Goal: Task Accomplishment & Management: Use online tool/utility

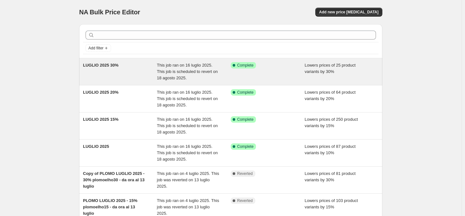
click at [208, 71] on span "This job ran on 16 luglio 2025. This job is scheduled to revert on 18 agosto 20…" at bounding box center [187, 72] width 61 height 18
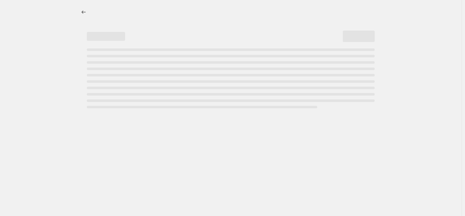
select select "percentage"
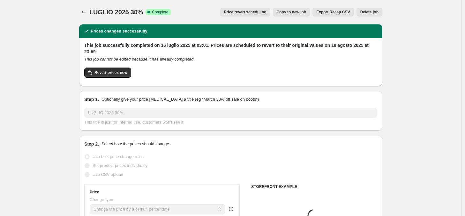
select select "tag"
click at [86, 11] on icon "Price change jobs" at bounding box center [83, 12] width 6 height 6
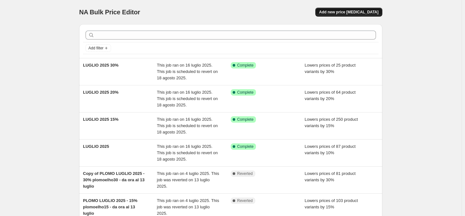
click at [359, 11] on span "Add new price change job" at bounding box center [348, 12] width 59 height 5
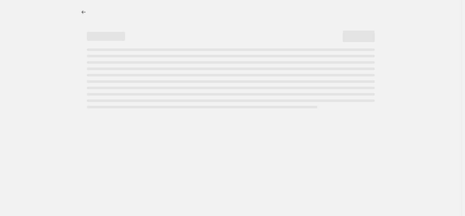
select select "percentage"
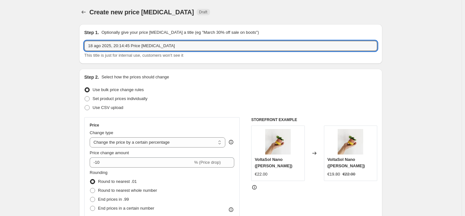
drag, startPoint x: 183, startPoint y: 46, endPoint x: 63, endPoint y: 47, distance: 120.6
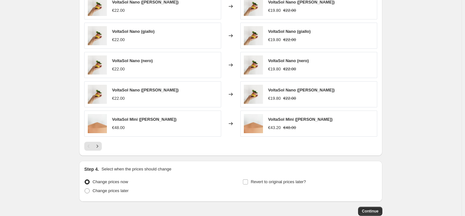
scroll to position [421, 0]
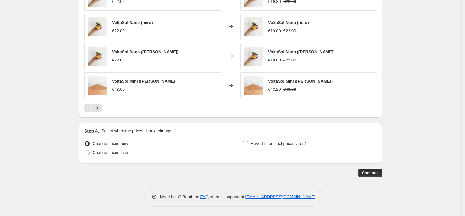
type input "SCONTO FINE AGOSTO 2025 - 10% SU TUTTO IL SITO"
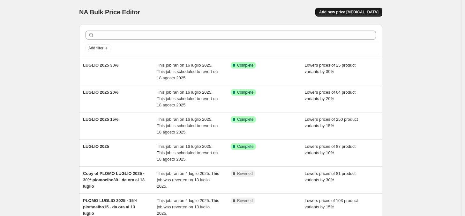
click at [347, 12] on span "Add new price change job" at bounding box center [348, 12] width 59 height 5
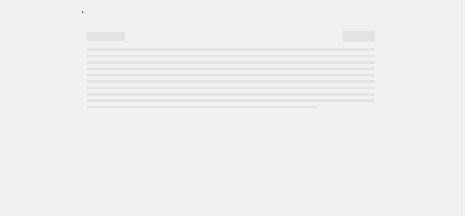
select select "percentage"
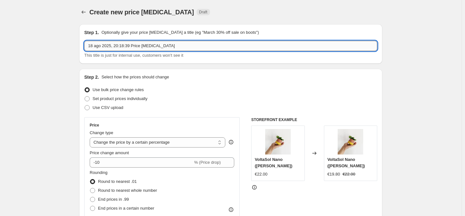
click at [129, 48] on input "18 ago 2025, 20:18:39 Price change job" at bounding box center [230, 46] width 293 height 10
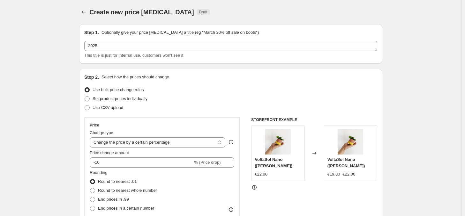
click at [123, 51] on div "2025 This title is just for internal use, customers won't see it" at bounding box center [230, 50] width 293 height 18
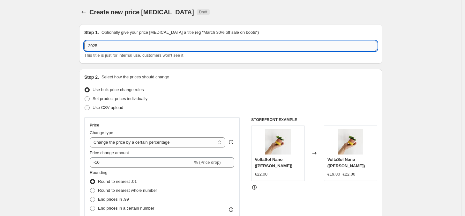
click at [122, 47] on input "2025" at bounding box center [230, 46] width 293 height 10
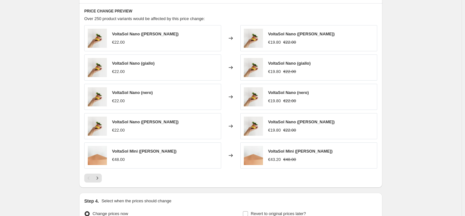
scroll to position [421, 0]
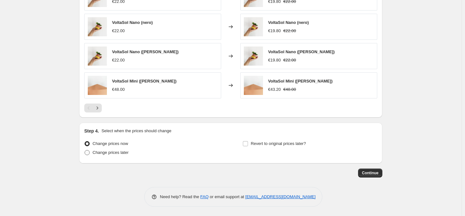
type input "2025 AGOSTO 2025 - 10% SU TUTTO"
click at [113, 152] on span "Change prices later" at bounding box center [111, 152] width 36 height 5
click at [85, 151] on input "Change prices later" at bounding box center [85, 150] width 0 height 0
radio input "true"
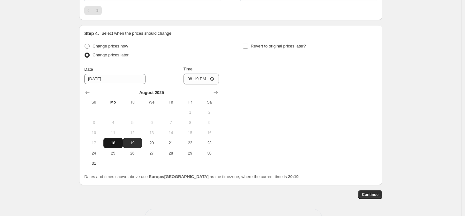
scroll to position [540, 0]
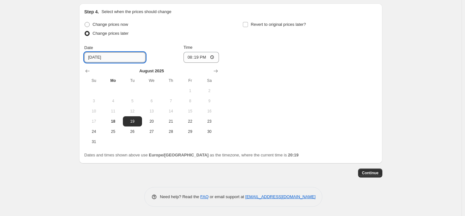
click at [115, 56] on input "8/19/2025" at bounding box center [114, 57] width 61 height 10
click at [128, 122] on span "19" at bounding box center [132, 121] width 14 height 5
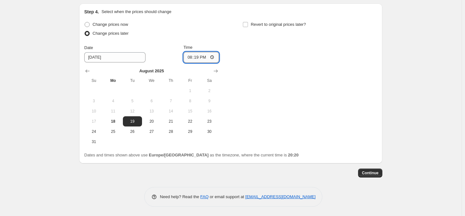
click at [203, 57] on input "20:19" at bounding box center [201, 57] width 36 height 11
click at [214, 57] on input "20:19" at bounding box center [201, 57] width 36 height 11
type input "02:00"
click at [272, 102] on div "Change prices now Change prices later Date 8/19/2025 Time 02:00 August 2025 Su …" at bounding box center [230, 83] width 293 height 127
click at [247, 24] on input "Revert to original prices later?" at bounding box center [245, 24] width 5 height 5
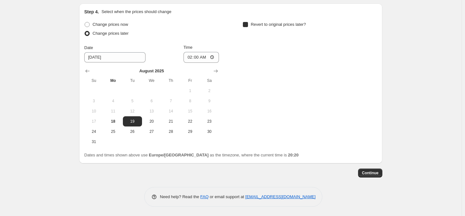
checkbox input "true"
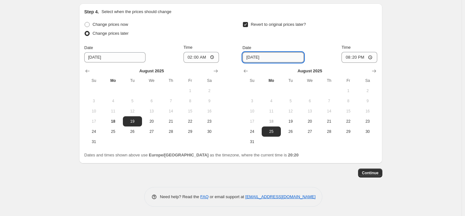
click at [252, 58] on input "8/25/2025" at bounding box center [272, 57] width 61 height 10
click at [255, 145] on button "31" at bounding box center [251, 142] width 19 height 10
type input "8/31/2025"
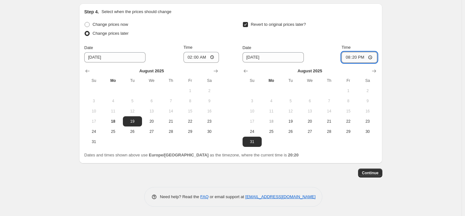
click at [356, 57] on input "20:20" at bounding box center [359, 57] width 36 height 11
type input "23:59"
click at [357, 38] on div "Revert to original prices later?" at bounding box center [309, 29] width 135 height 19
click at [378, 174] on span "Continue" at bounding box center [370, 173] width 17 height 5
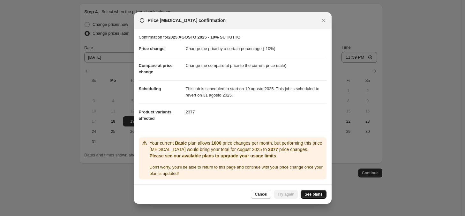
click at [312, 196] on span "See plans" at bounding box center [313, 194] width 18 height 5
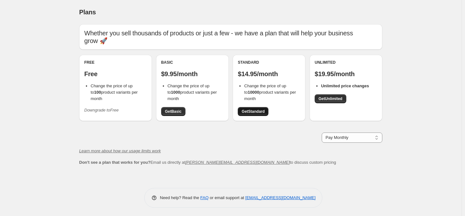
click at [256, 114] on span "Get Standard" at bounding box center [252, 111] width 23 height 5
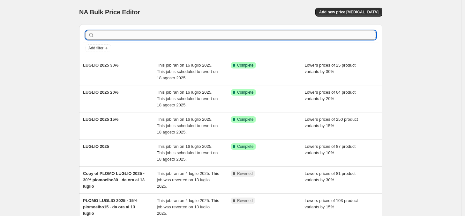
click at [117, 33] on input "text" at bounding box center [236, 35] width 280 height 9
type input "2025"
click at [128, 33] on input "2025" at bounding box center [230, 35] width 269 height 9
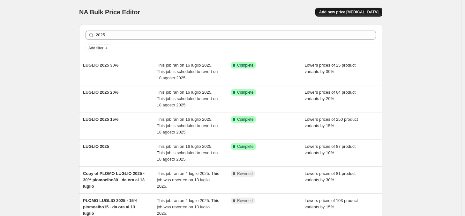
click at [340, 12] on span "Add new price change job" at bounding box center [348, 12] width 59 height 5
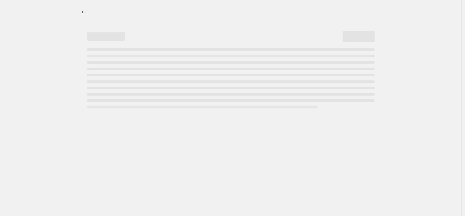
select select "percentage"
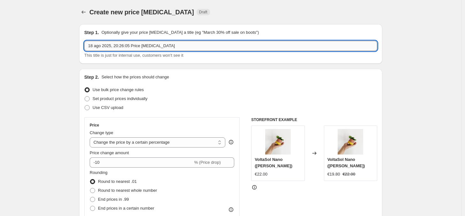
click at [122, 43] on input "18 ago 2025, 20:26:05 Price change job" at bounding box center [230, 46] width 293 height 10
type input "PLOVE"
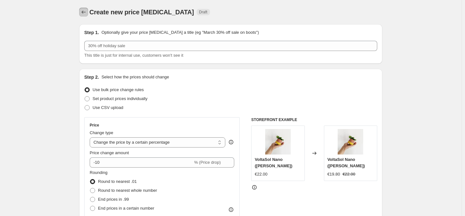
click at [83, 9] on icon "Price change jobs" at bounding box center [83, 12] width 6 height 6
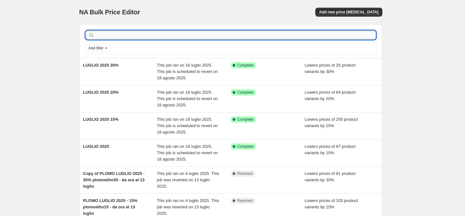
click at [115, 33] on input "text" at bounding box center [236, 35] width 280 height 9
type input "TUTTO"
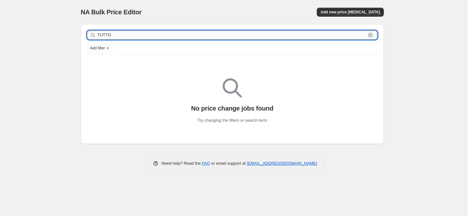
click at [123, 32] on input "TUTTO" at bounding box center [231, 35] width 269 height 9
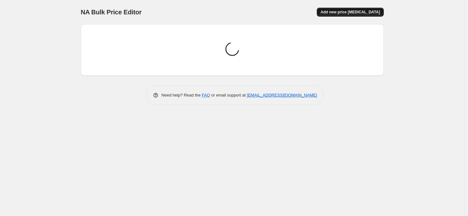
click at [357, 12] on span "Add new price change job" at bounding box center [350, 12] width 59 height 5
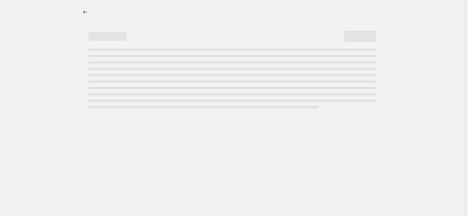
select select "percentage"
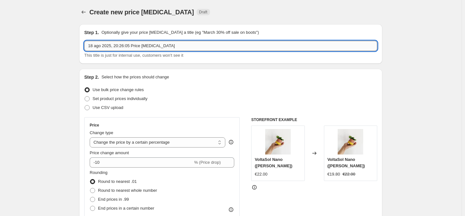
click at [117, 45] on input "18 ago 2025, 20:26:05 Price change job" at bounding box center [230, 46] width 293 height 10
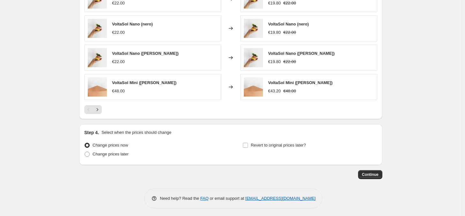
scroll to position [421, 0]
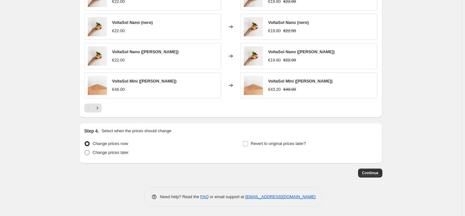
type input "2025 AGOSTO 31 - 10% SU TUTTO"
click at [109, 153] on span "Change prices later" at bounding box center [111, 152] width 36 height 5
click at [85, 151] on input "Change prices later" at bounding box center [85, 150] width 0 height 0
radio input "true"
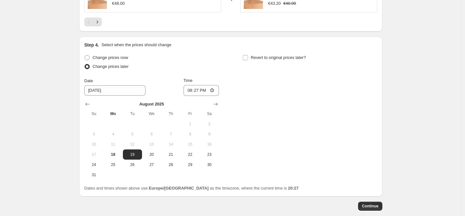
scroll to position [540, 0]
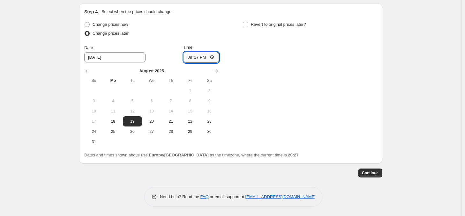
click at [201, 55] on input "20:27" at bounding box center [201, 57] width 36 height 11
type input "02:00"
click at [246, 24] on input "Revert to original prices later?" at bounding box center [245, 24] width 5 height 5
checkbox input "true"
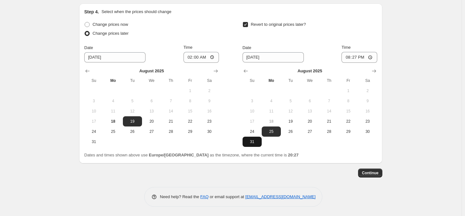
click at [252, 142] on span "31" at bounding box center [252, 141] width 14 height 5
type input "8/31/2025"
click at [357, 56] on input "20:27" at bounding box center [359, 57] width 36 height 11
type input "23:59"
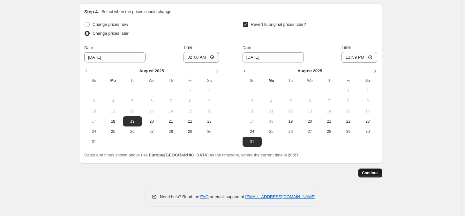
click at [377, 173] on span "Continue" at bounding box center [370, 173] width 17 height 5
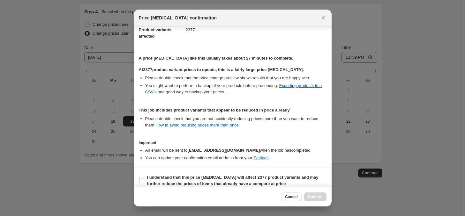
scroll to position [85, 0]
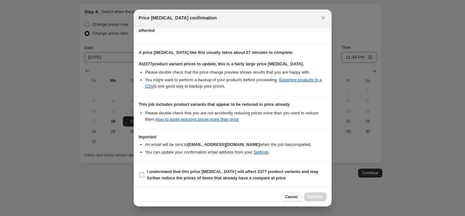
click at [189, 175] on b "I understand that this price change job will affect 2377 product variants and m…" at bounding box center [232, 174] width 171 height 11
click at [144, 175] on input "I understand that this price change job will affect 2377 product variants and m…" at bounding box center [141, 175] width 5 height 5
checkbox input "true"
click at [289, 197] on span "Cancel" at bounding box center [291, 197] width 12 height 5
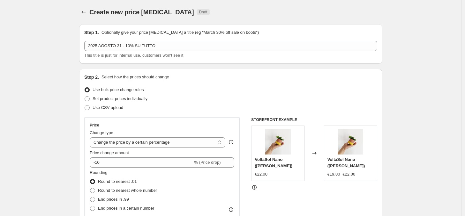
scroll to position [540, 0]
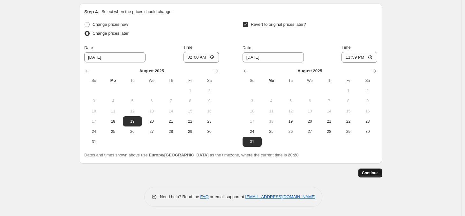
click at [375, 173] on span "Continue" at bounding box center [370, 173] width 17 height 5
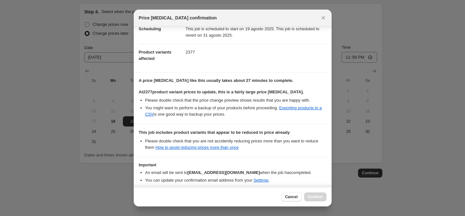
scroll to position [85, 0]
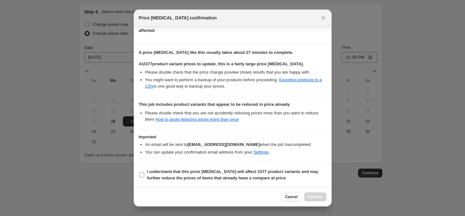
click at [144, 175] on label "I understand that this price change job will affect 2377 product variants and m…" at bounding box center [233, 174] width 188 height 15
click at [144, 175] on input "I understand that this price change job will affect 2377 product variants and m…" at bounding box center [141, 175] width 5 height 5
checkbox input "true"
drag, startPoint x: 313, startPoint y: 197, endPoint x: 198, endPoint y: 35, distance: 198.5
click at [313, 197] on span "Confirm" at bounding box center [315, 197] width 15 height 5
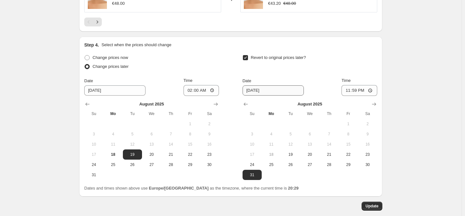
scroll to position [572, 0]
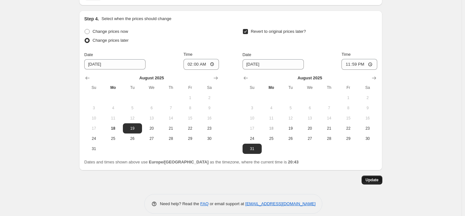
click at [374, 181] on span "Update" at bounding box center [371, 180] width 13 height 5
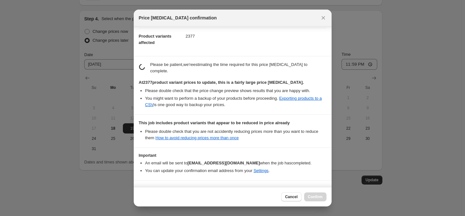
scroll to position [87, 0]
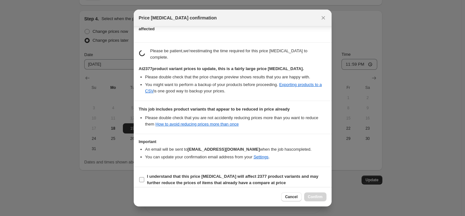
click at [153, 174] on b "I understand that this price change job will affect 2377 product variants and m…" at bounding box center [232, 179] width 171 height 11
click at [144, 177] on input "I understand that this price change job will affect 2377 product variants and m…" at bounding box center [141, 179] width 5 height 5
checkbox input "true"
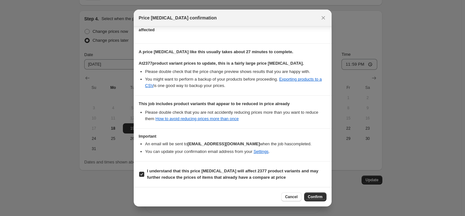
scroll to position [85, 0]
click at [316, 200] on button "Confirm" at bounding box center [315, 197] width 22 height 9
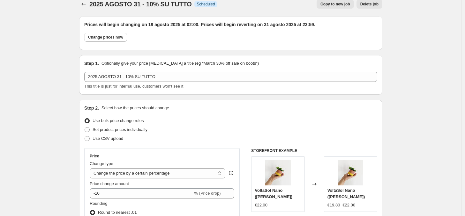
scroll to position [0, 0]
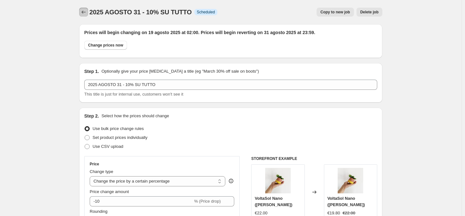
click at [86, 10] on icon "Price change jobs" at bounding box center [83, 12] width 6 height 6
